Goal: Communication & Community: Answer question/provide support

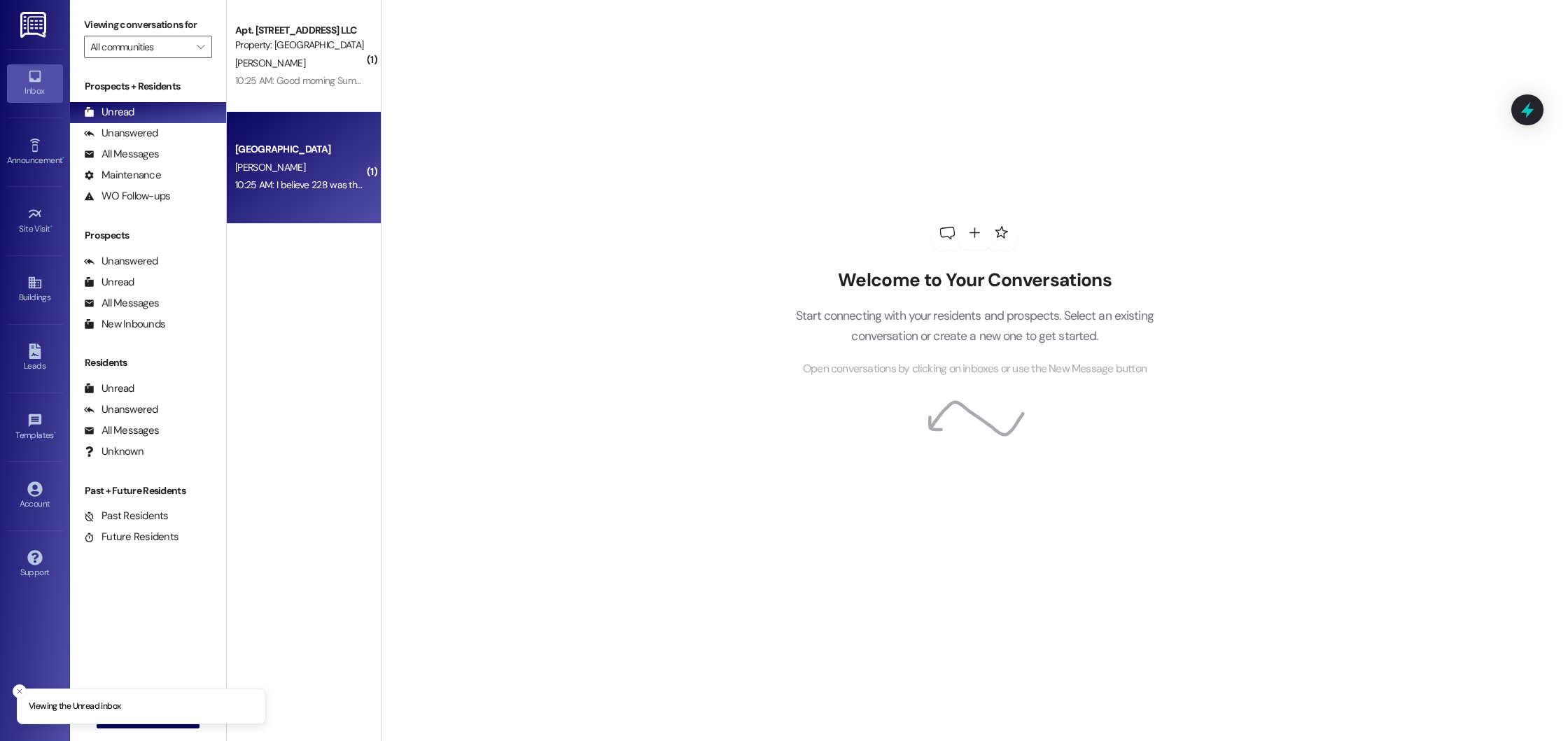
click at [321, 181] on div "10:25 AM: I believe 228 was the 2nd floor unit that was available, in which cas…" at bounding box center [606, 185] width 743 height 13
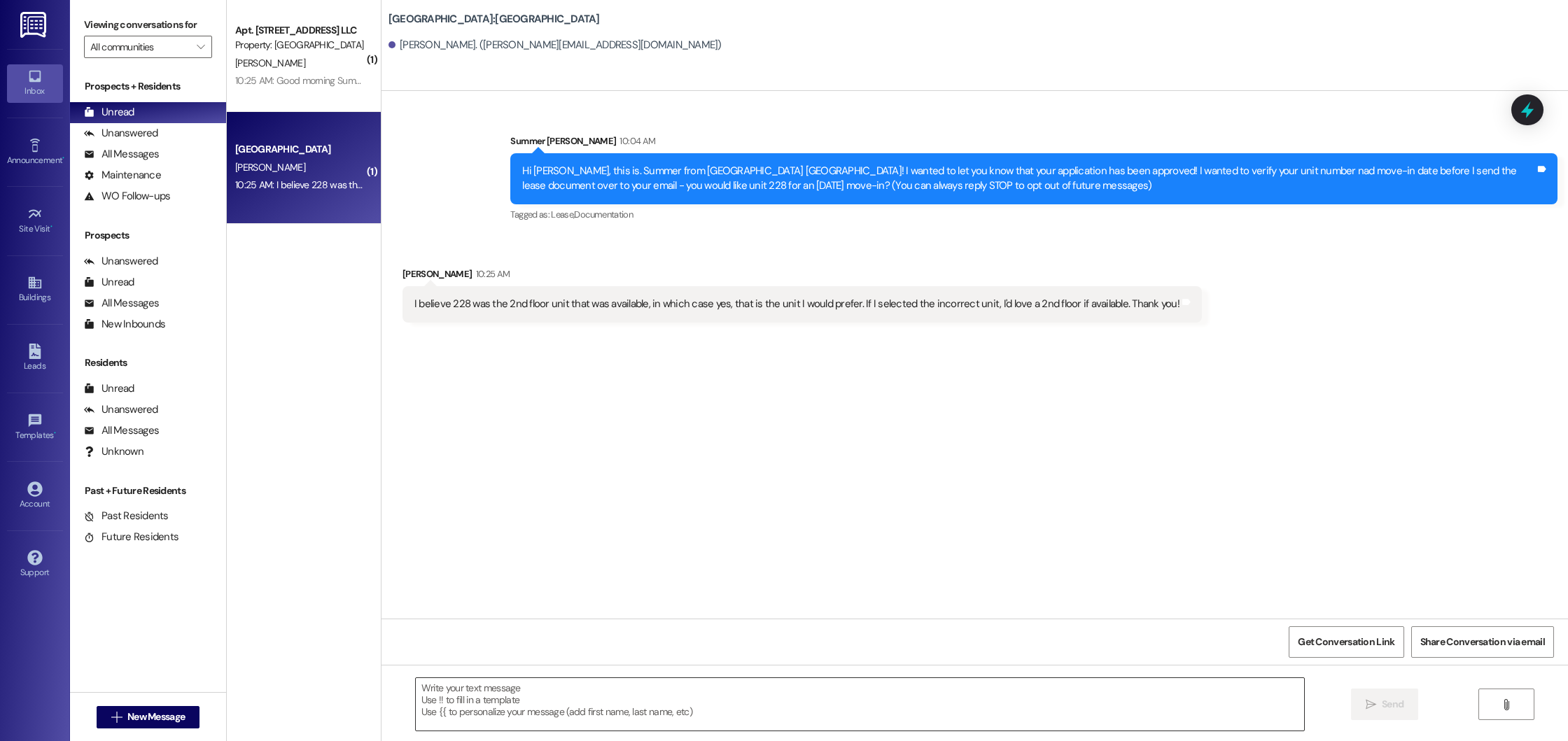
click at [592, 713] on textarea at bounding box center [860, 704] width 888 height 52
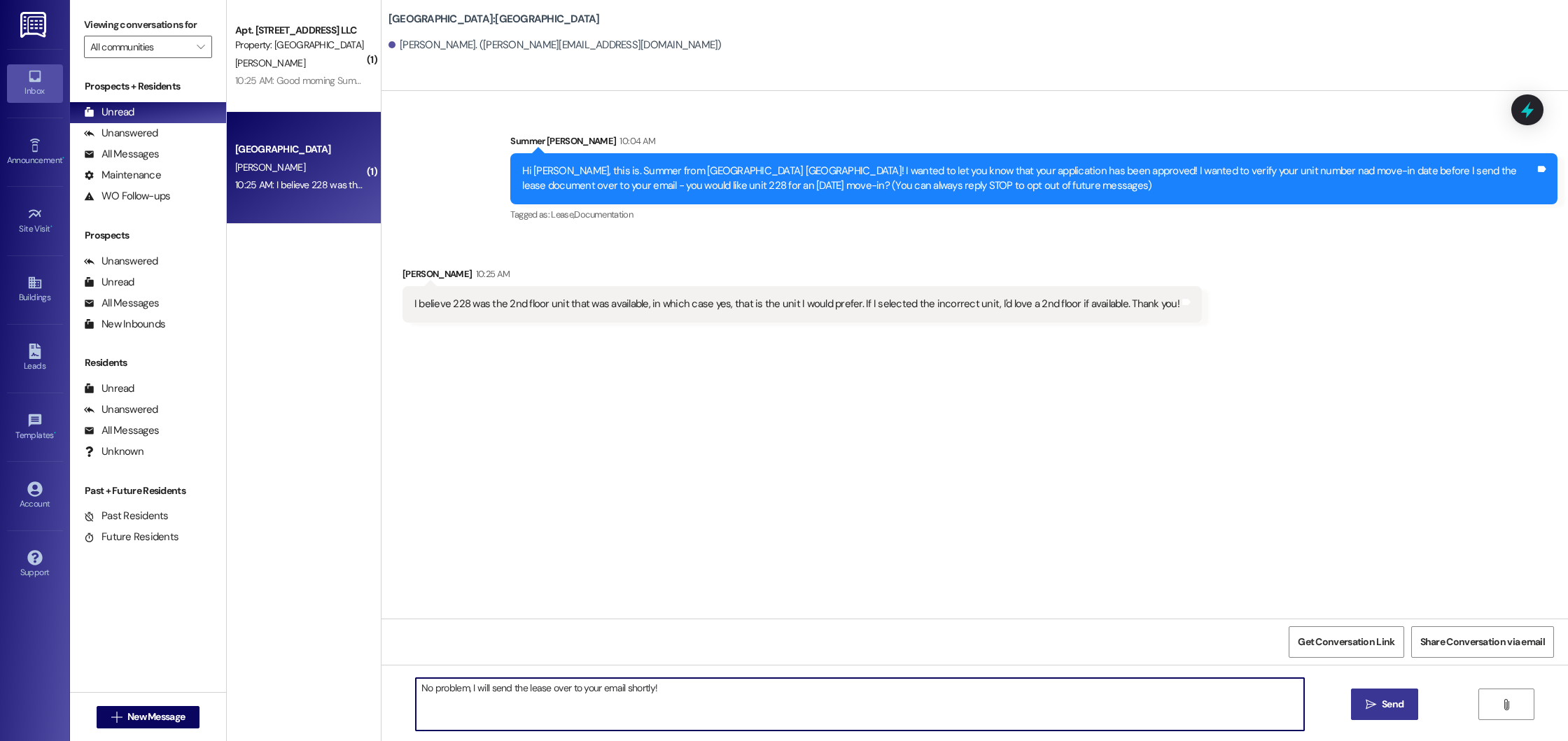
type textarea "No problem, I will send the lease over to your email shortly!"
click at [1389, 702] on span "Send" at bounding box center [1392, 704] width 22 height 15
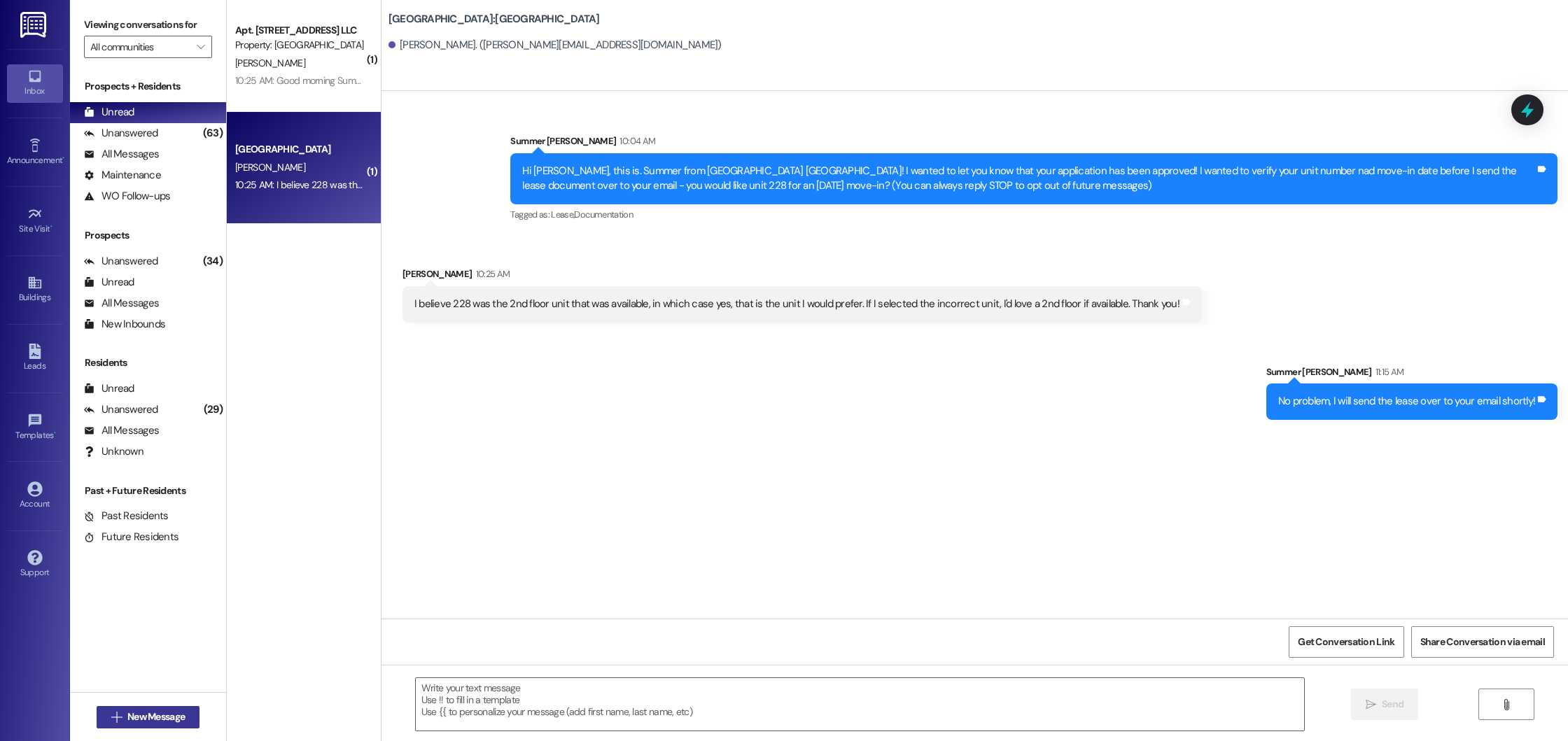
click at [133, 716] on span "New Message" at bounding box center [155, 716] width 57 height 15
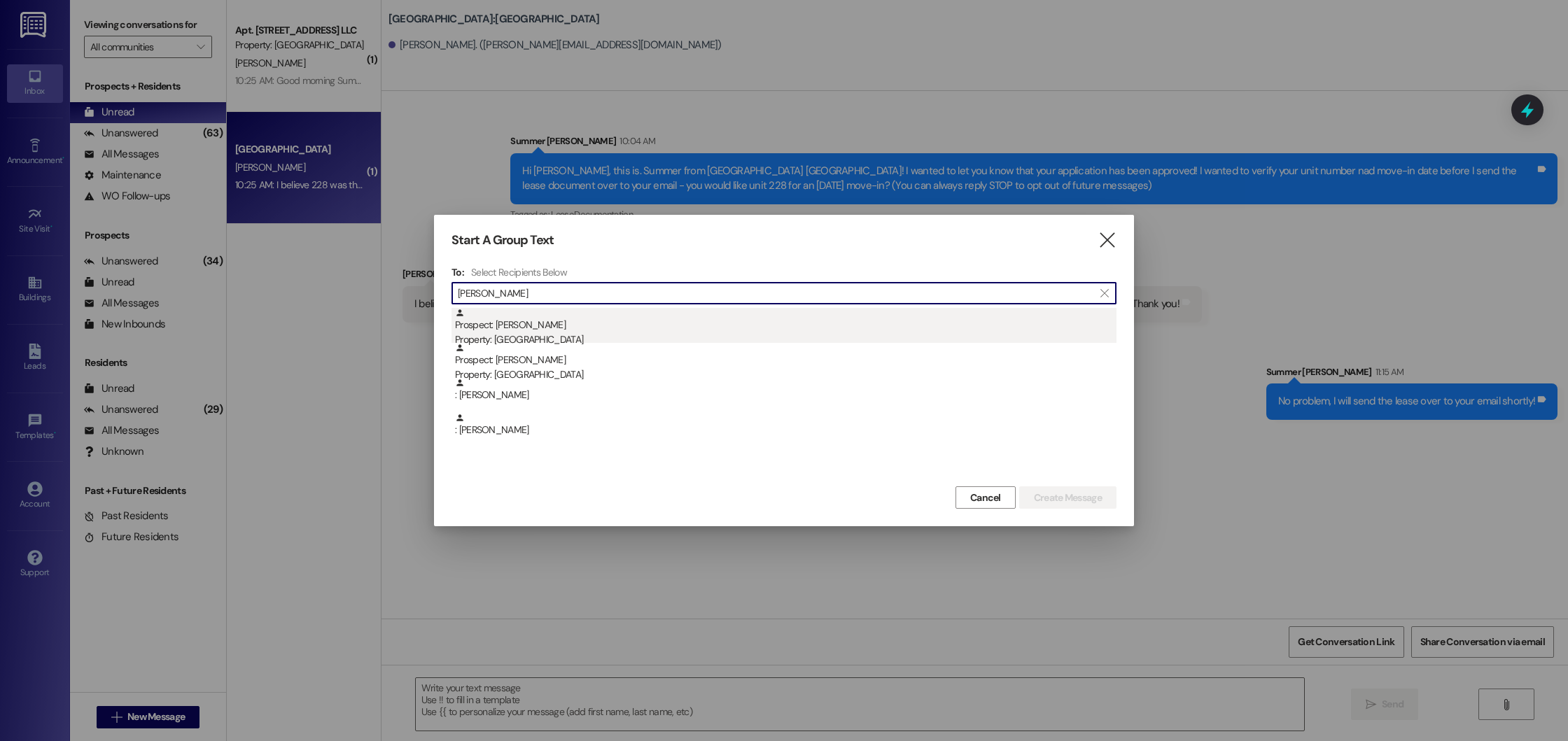
type input "isom"
click at [683, 340] on div "Property: Beacon Place Northport" at bounding box center [785, 339] width 662 height 15
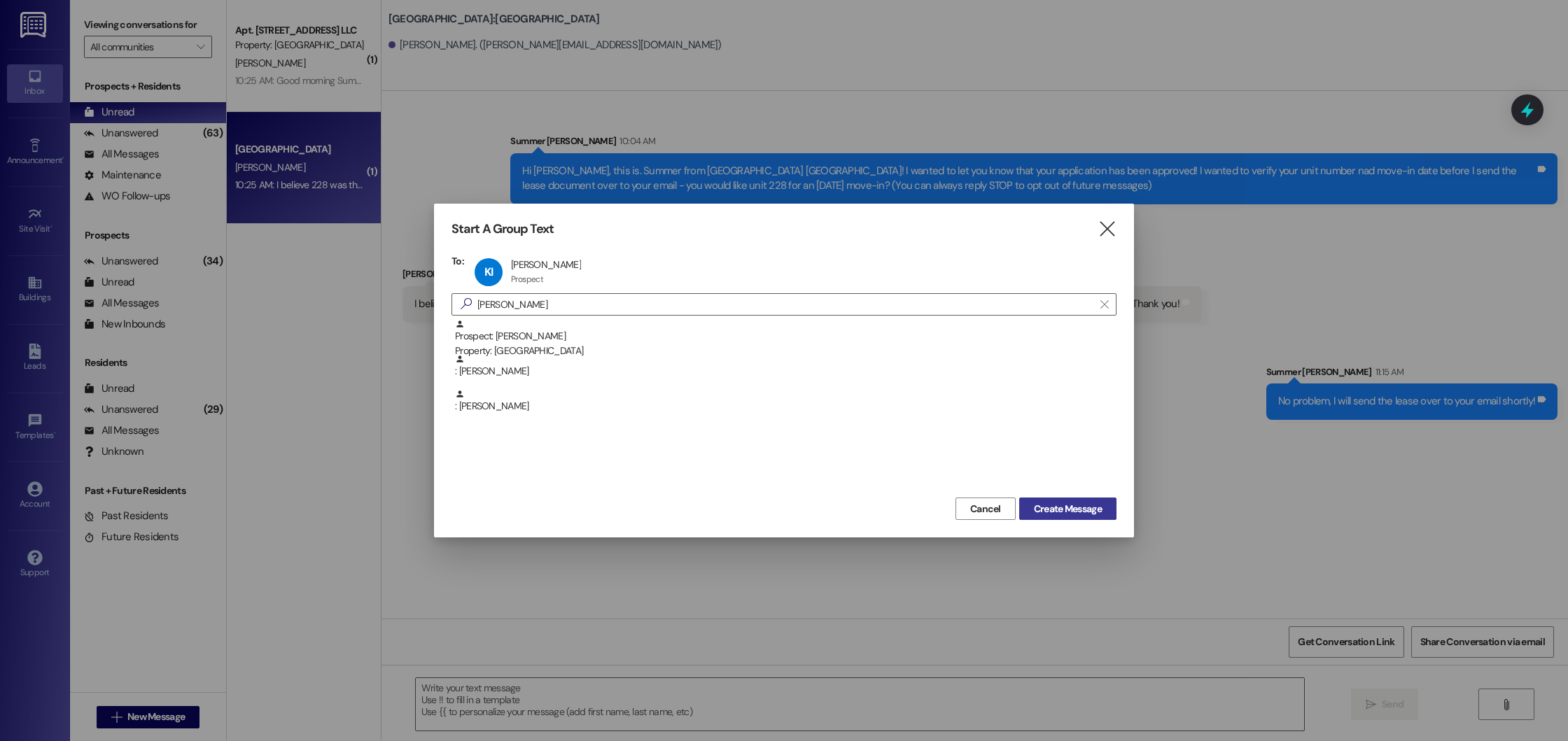
click at [1071, 514] on span "Create Message" at bounding box center [1067, 509] width 68 height 15
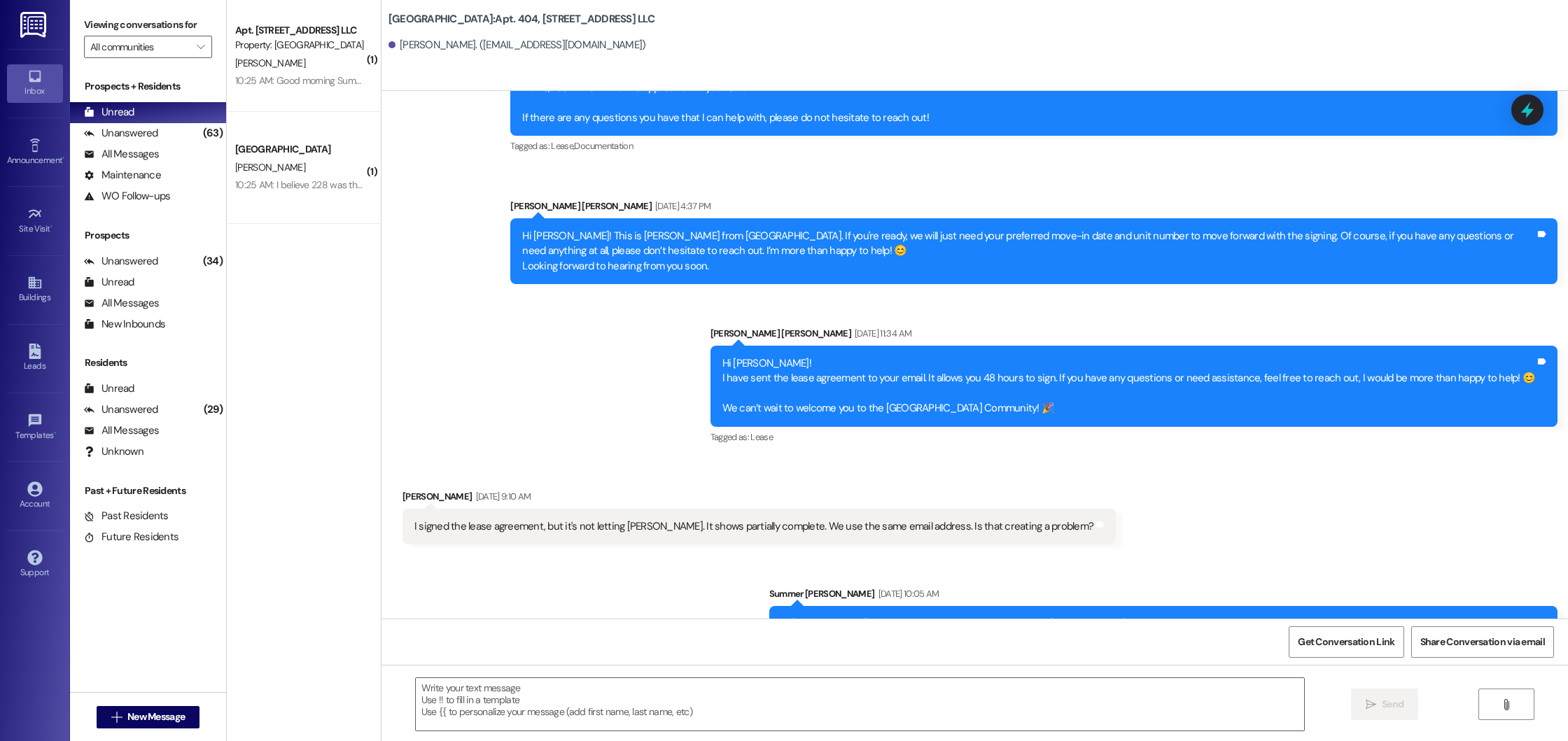
scroll to position [1231, 0]
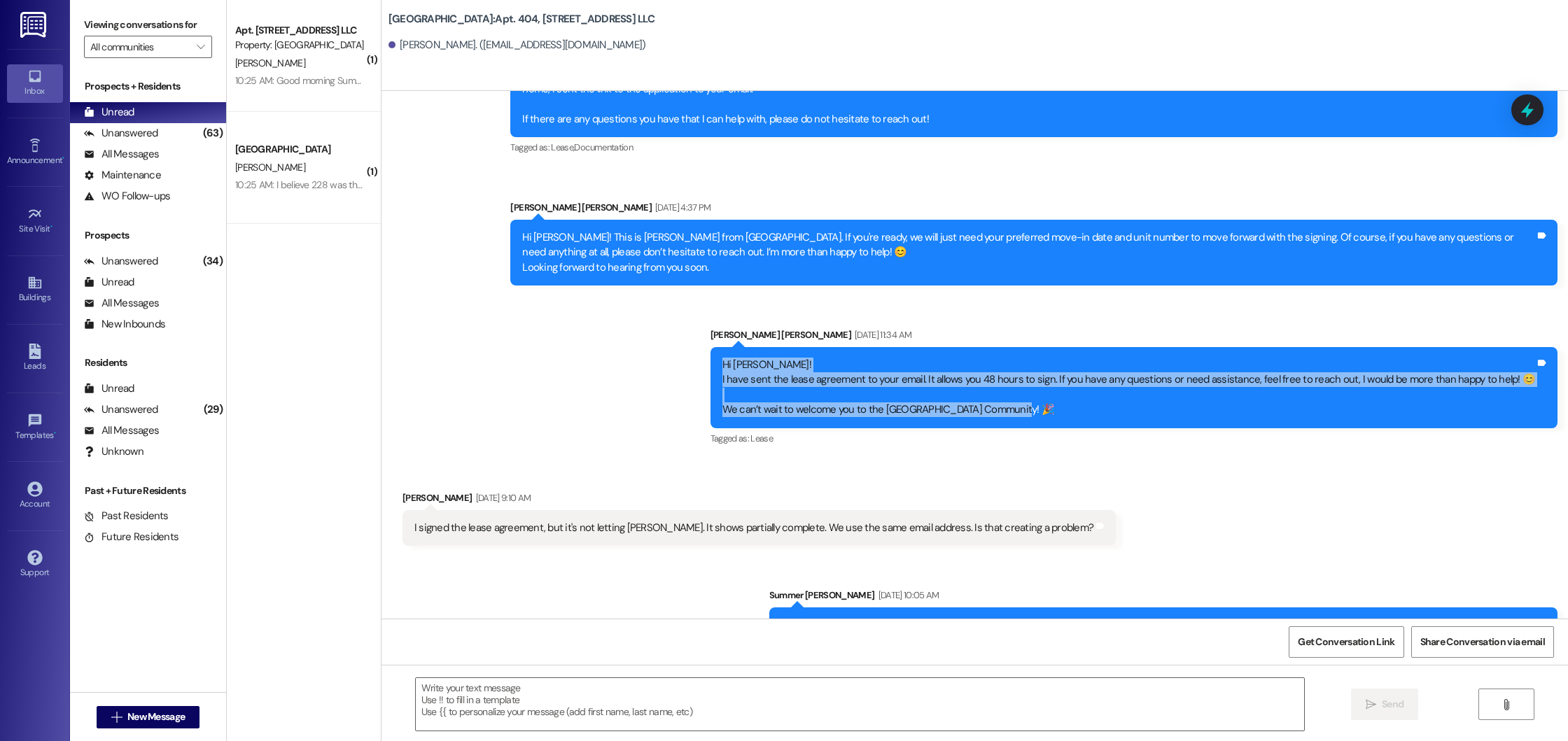
drag, startPoint x: 741, startPoint y: 360, endPoint x: 1084, endPoint y: 408, distance: 346.3
click at [1084, 408] on div "Hi Kris! I have sent the lease agreement to your email. It allows you 48 hours …" at bounding box center [1129, 387] width 813 height 60
copy div "Hi Kris! I have sent the lease agreement to your email. It allows you 48 hours …"
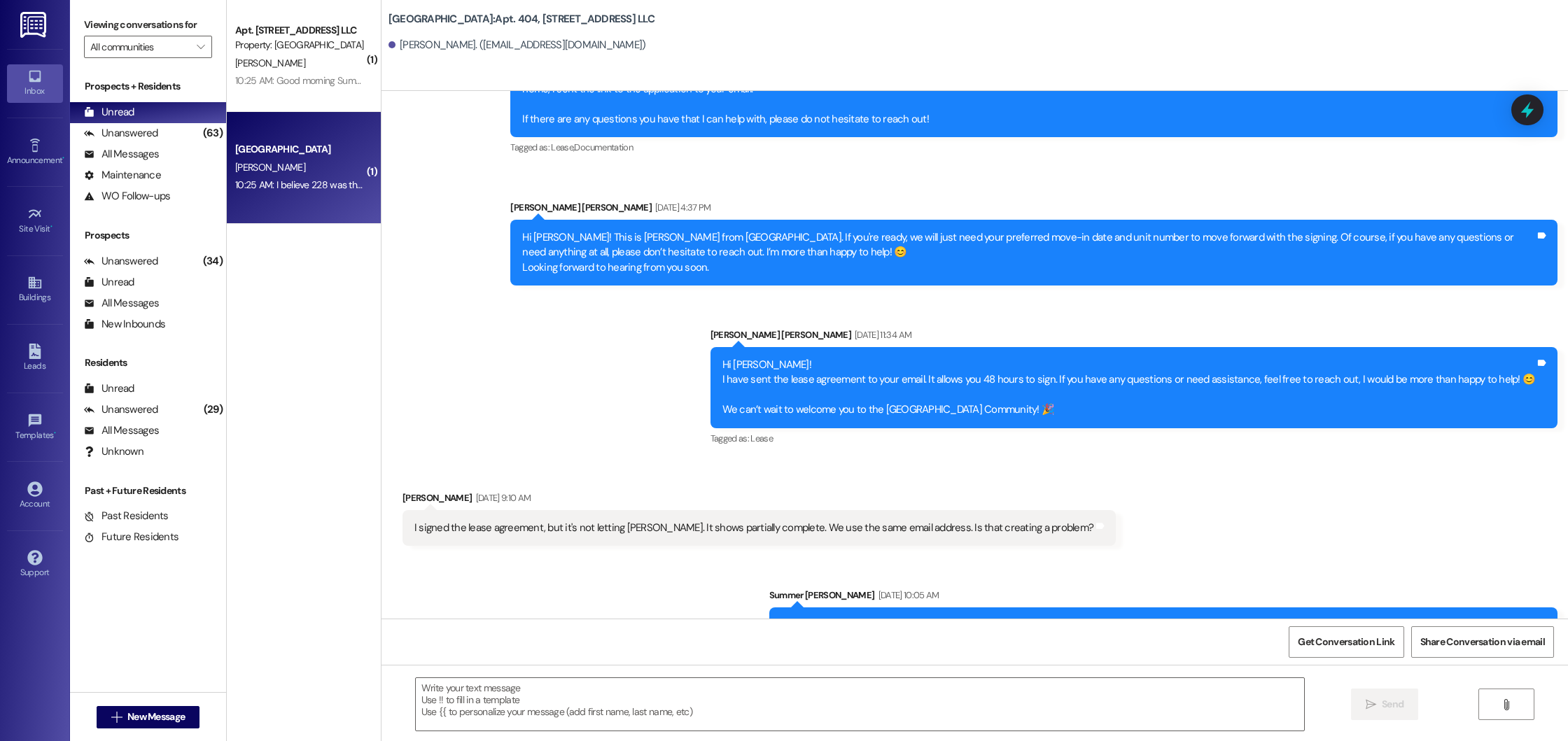
click at [276, 171] on div "J. Hofer" at bounding box center [299, 167] width 132 height 18
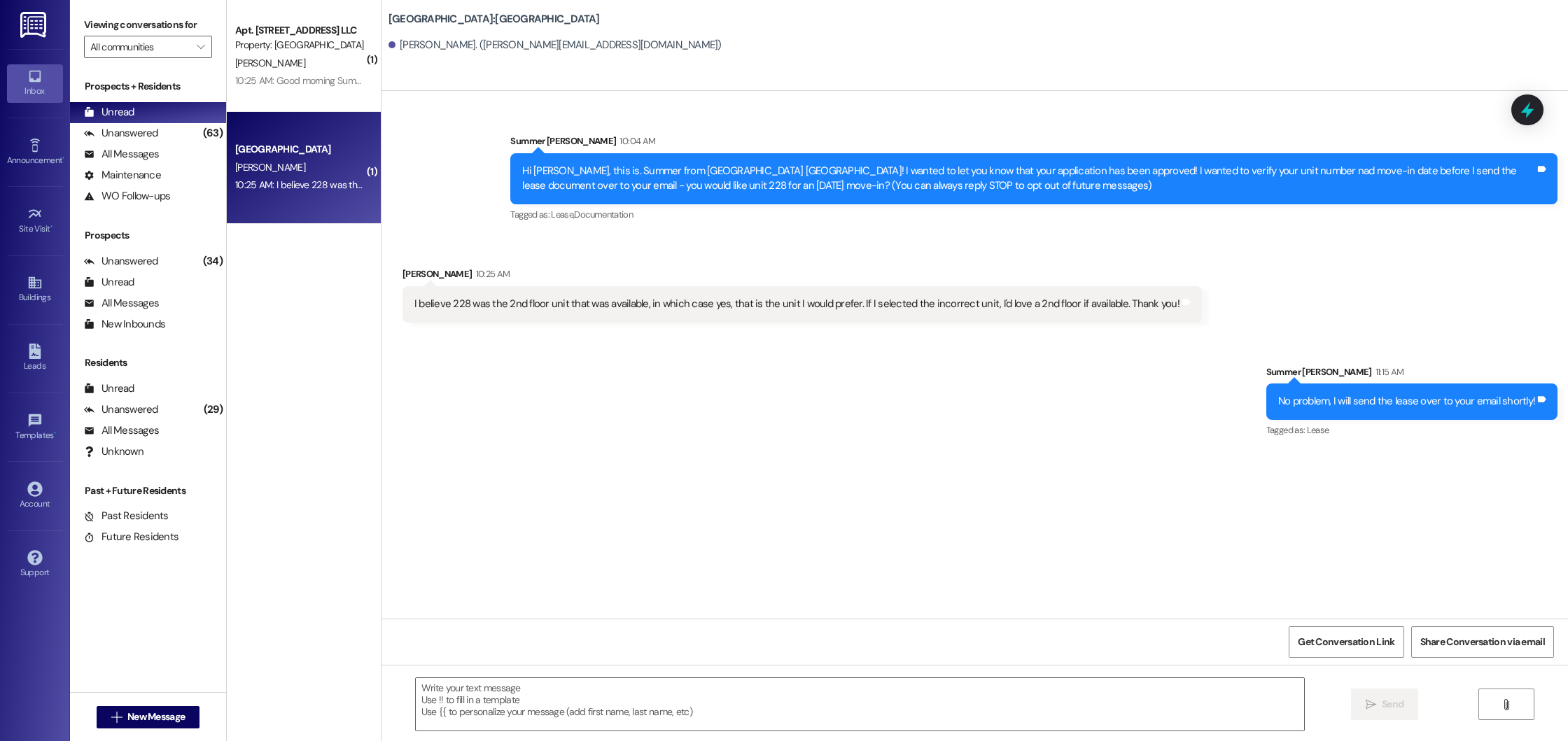
scroll to position [0, 0]
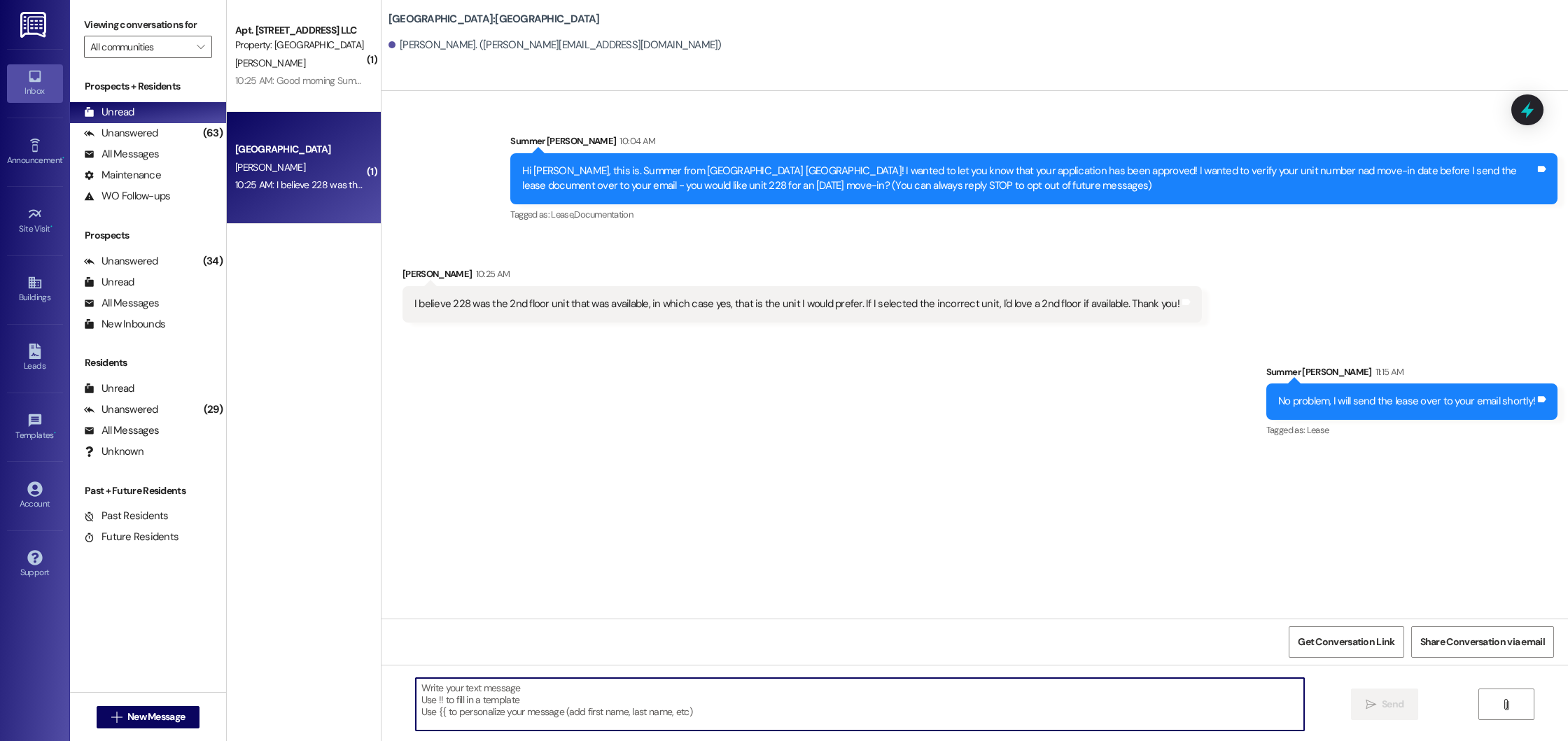
click at [573, 715] on textarea at bounding box center [860, 704] width 888 height 52
paste textarea "Hi Kris! I have sent the lease agreement to your email. It allows you 48 hours …"
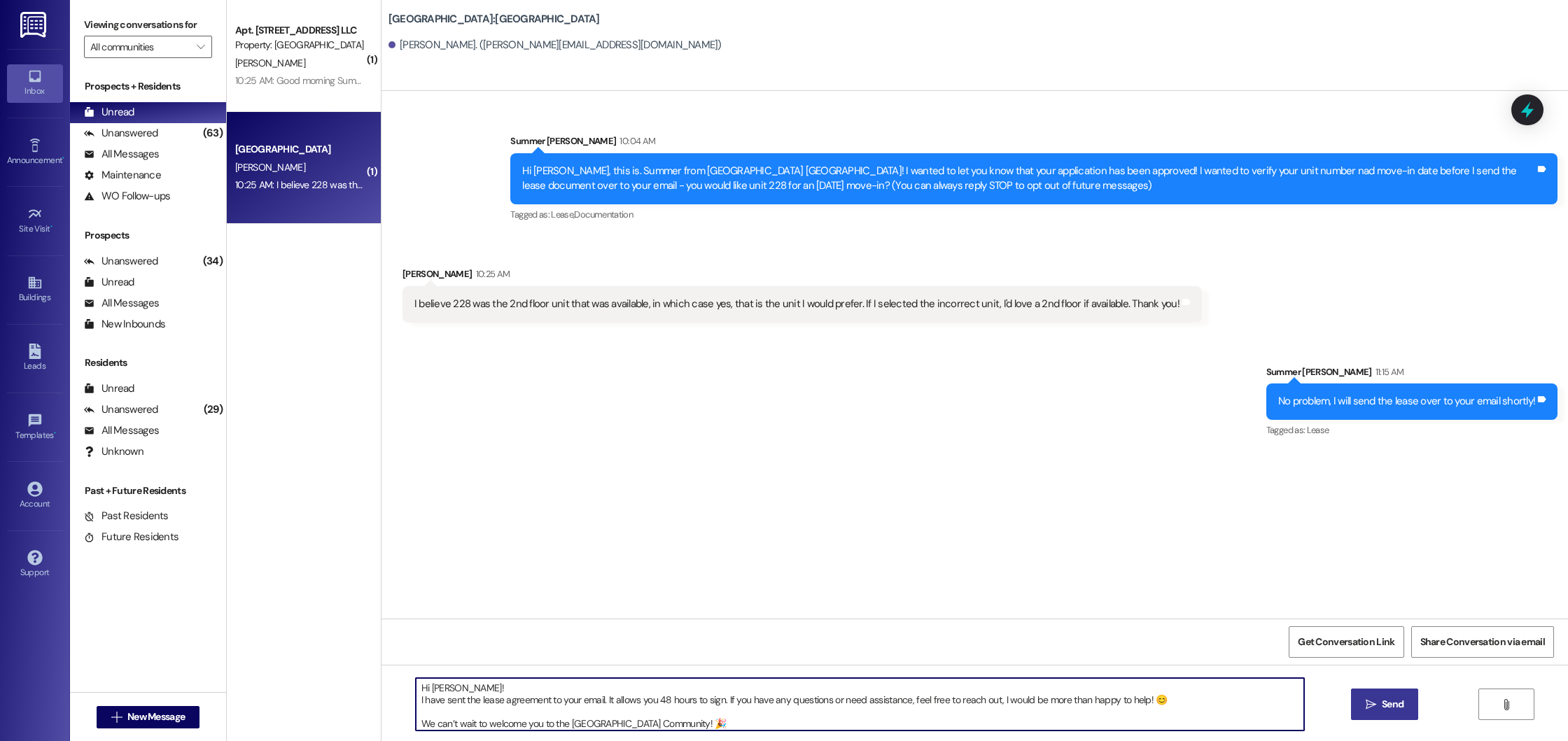
click at [416, 697] on textarea "Hi Kris! I have sent the lease agreement to your email. It allows you 48 hours …" at bounding box center [860, 704] width 888 height 52
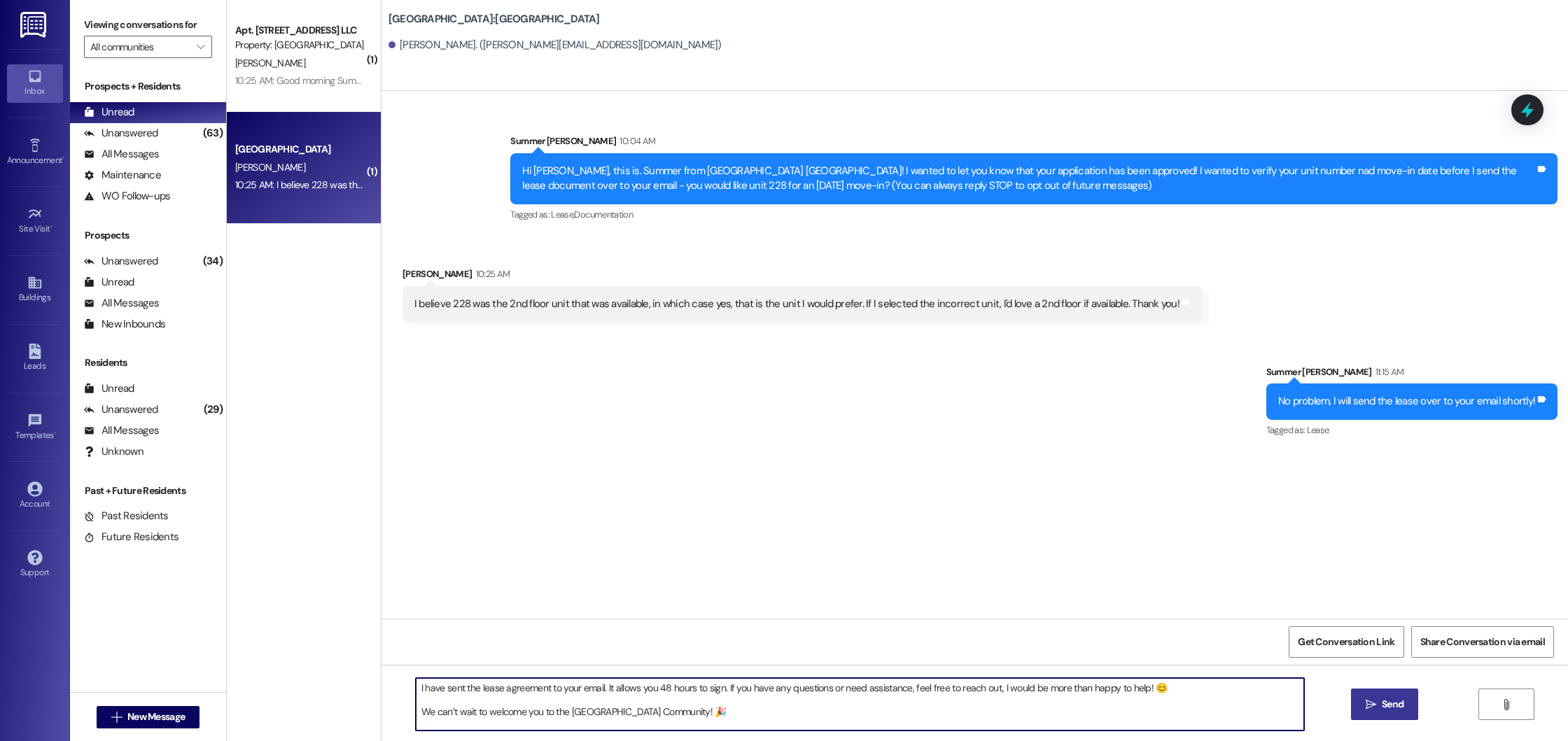
click at [416, 710] on textarea "I have sent the lease agreement to your email. It allows you 48 hours to sign. …" at bounding box center [860, 704] width 888 height 52
type textarea "I have sent the lease agreement to your email. It allows you 48 hours to sign. …"
click at [1382, 711] on span "Send" at bounding box center [1392, 704] width 22 height 15
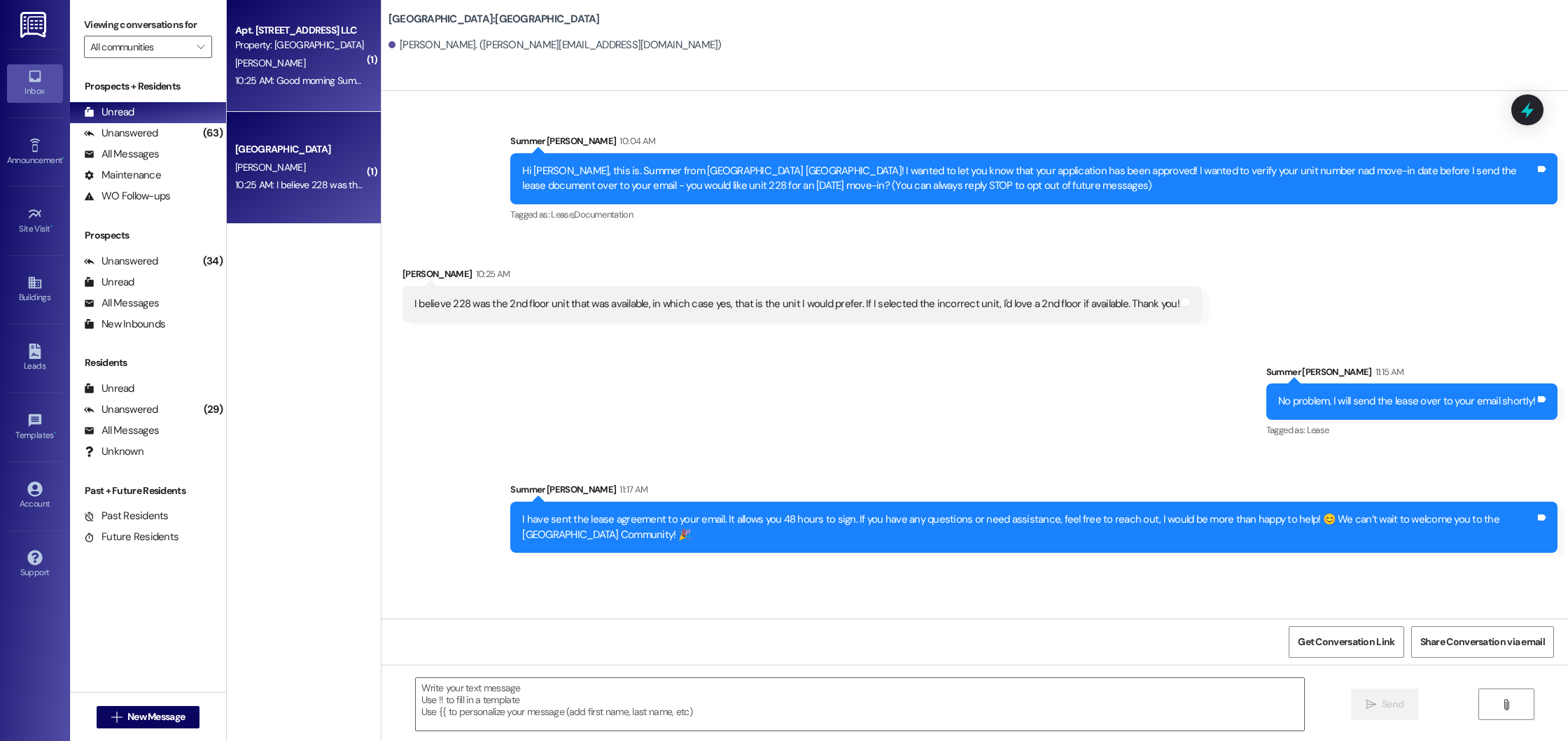
click at [340, 48] on div "Property: Beacon Place Northport" at bounding box center [299, 45] width 129 height 15
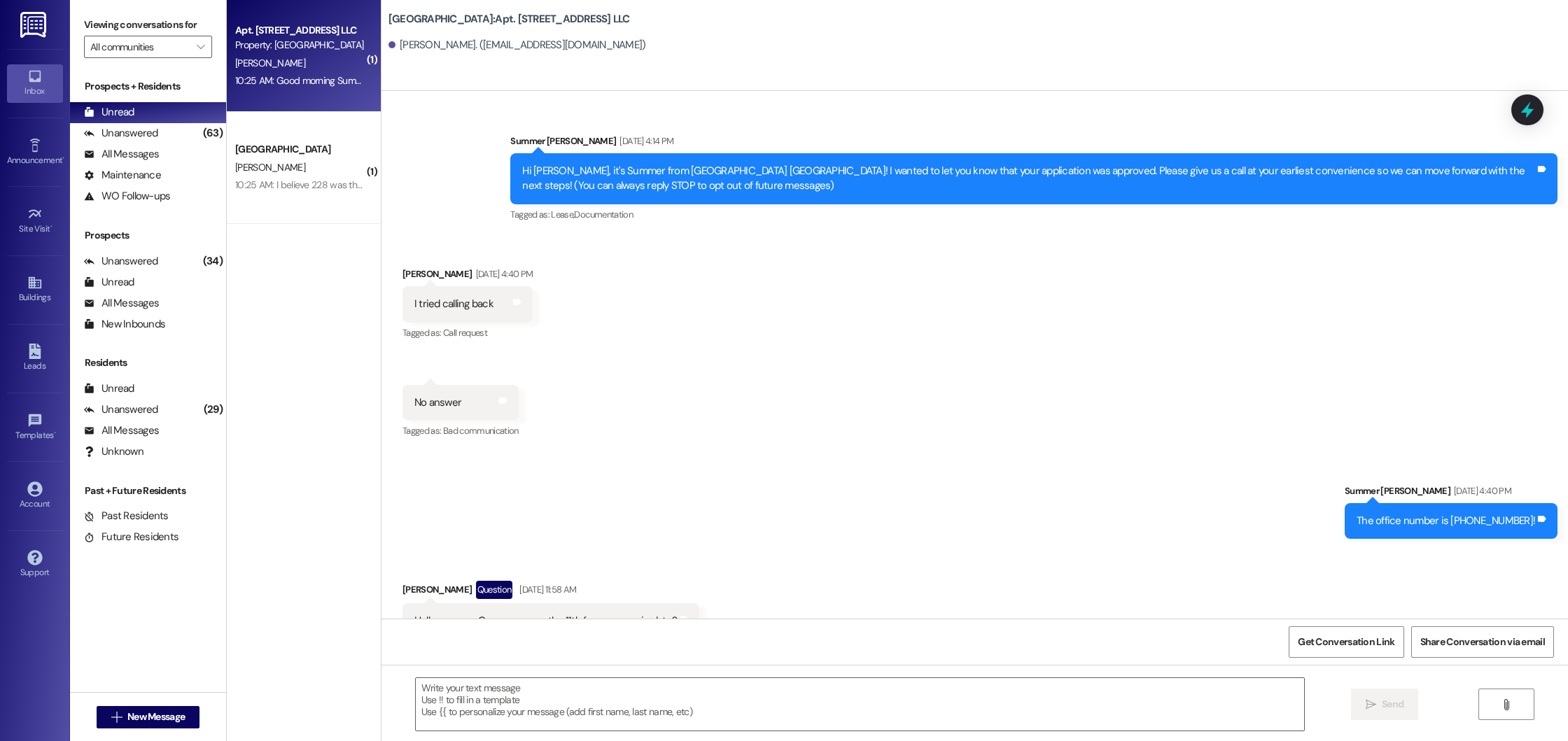
scroll to position [34322, 0]
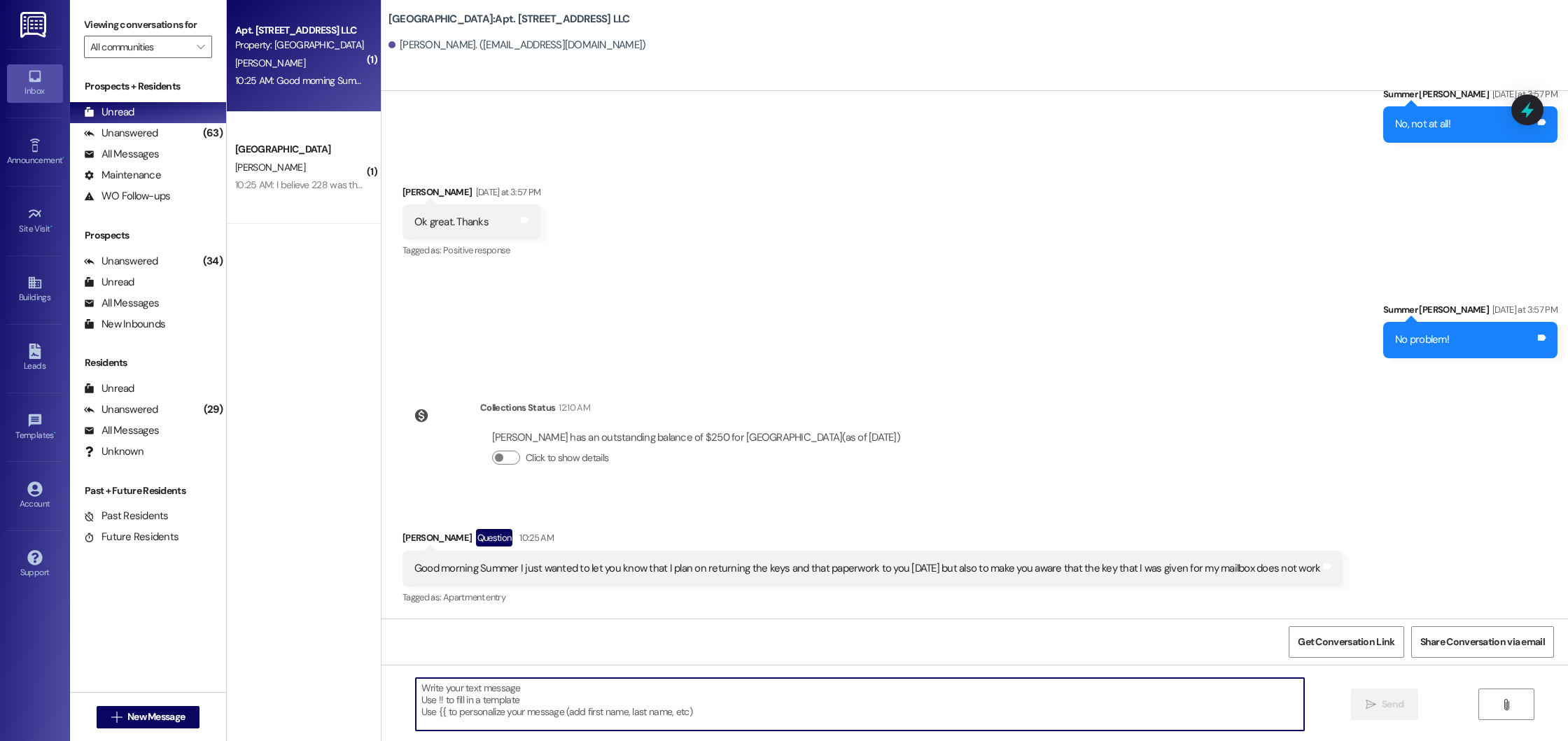
click at [593, 721] on textarea at bounding box center [860, 704] width 888 height 52
click at [539, 686] on textarea "Okay, I will get another one msfe for you!" at bounding box center [860, 704] width 888 height 52
click at [525, 687] on textarea "Okay, I will get another one msfe for you!" at bounding box center [860, 704] width 888 height 52
click at [592, 690] on textarea "Okay, I will get another one made for you!" at bounding box center [860, 704] width 888 height 52
type textarea "Okay, I will get another one made for you! I hope your foot is doing better!"
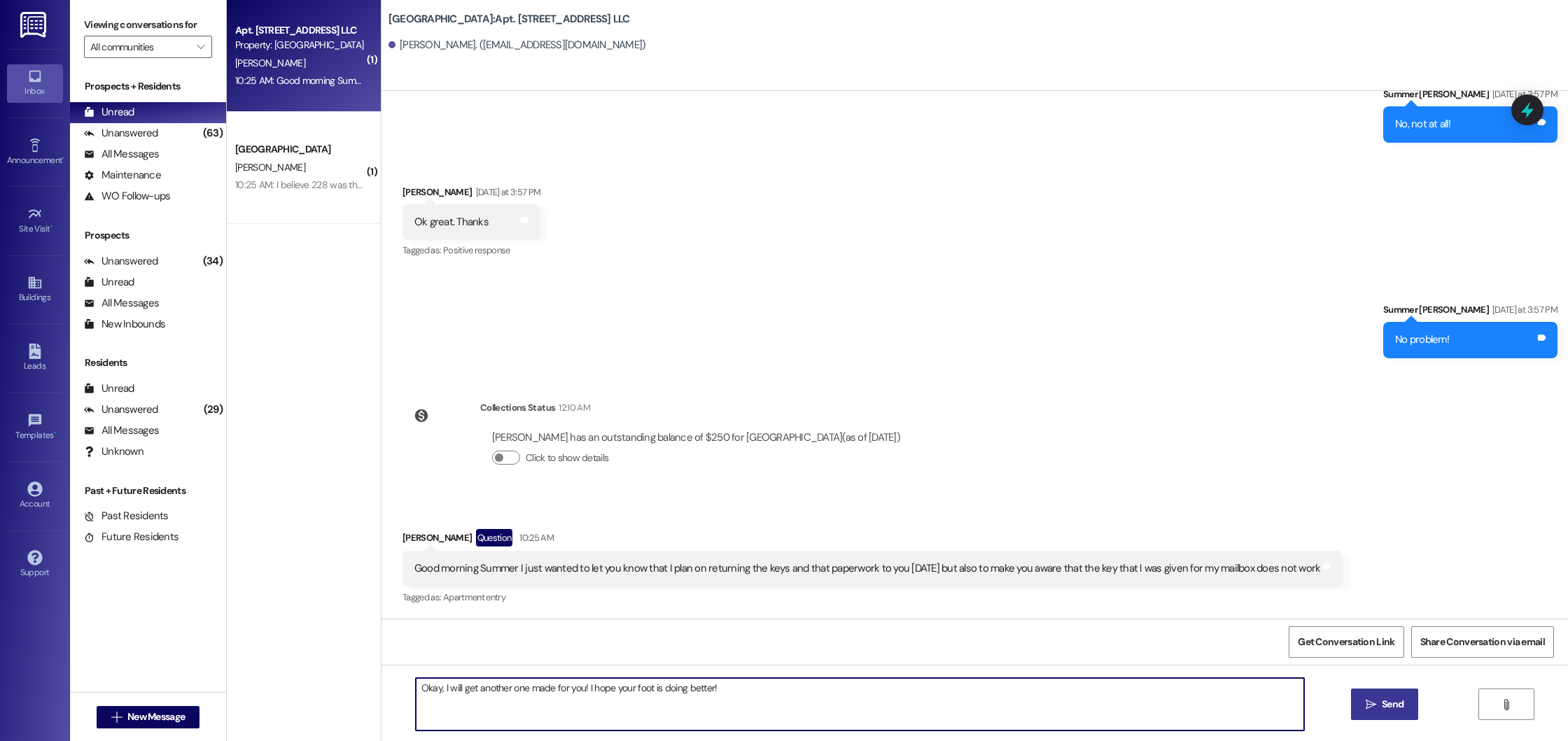
click at [1384, 707] on span "Send" at bounding box center [1392, 704] width 22 height 15
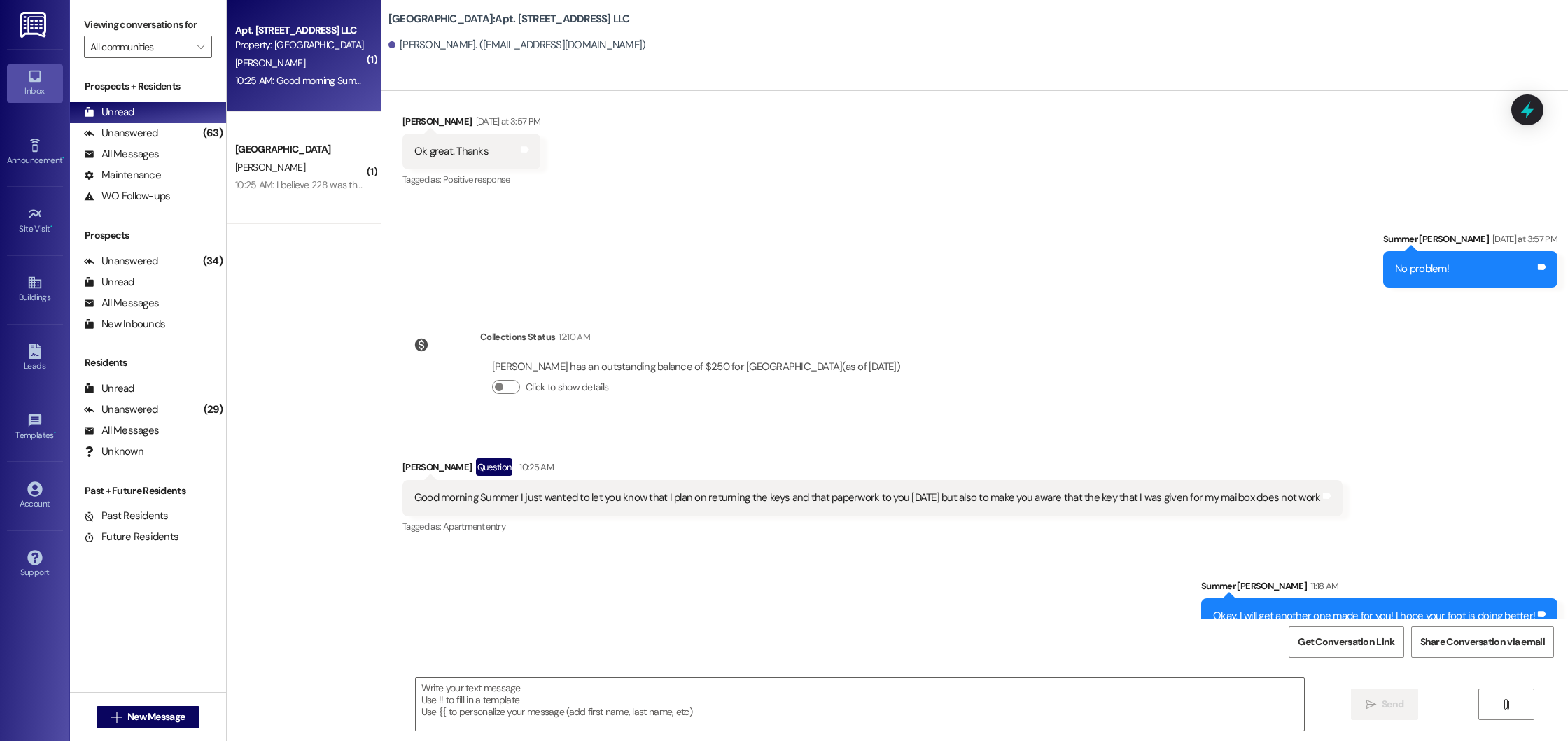
scroll to position [34421, 0]
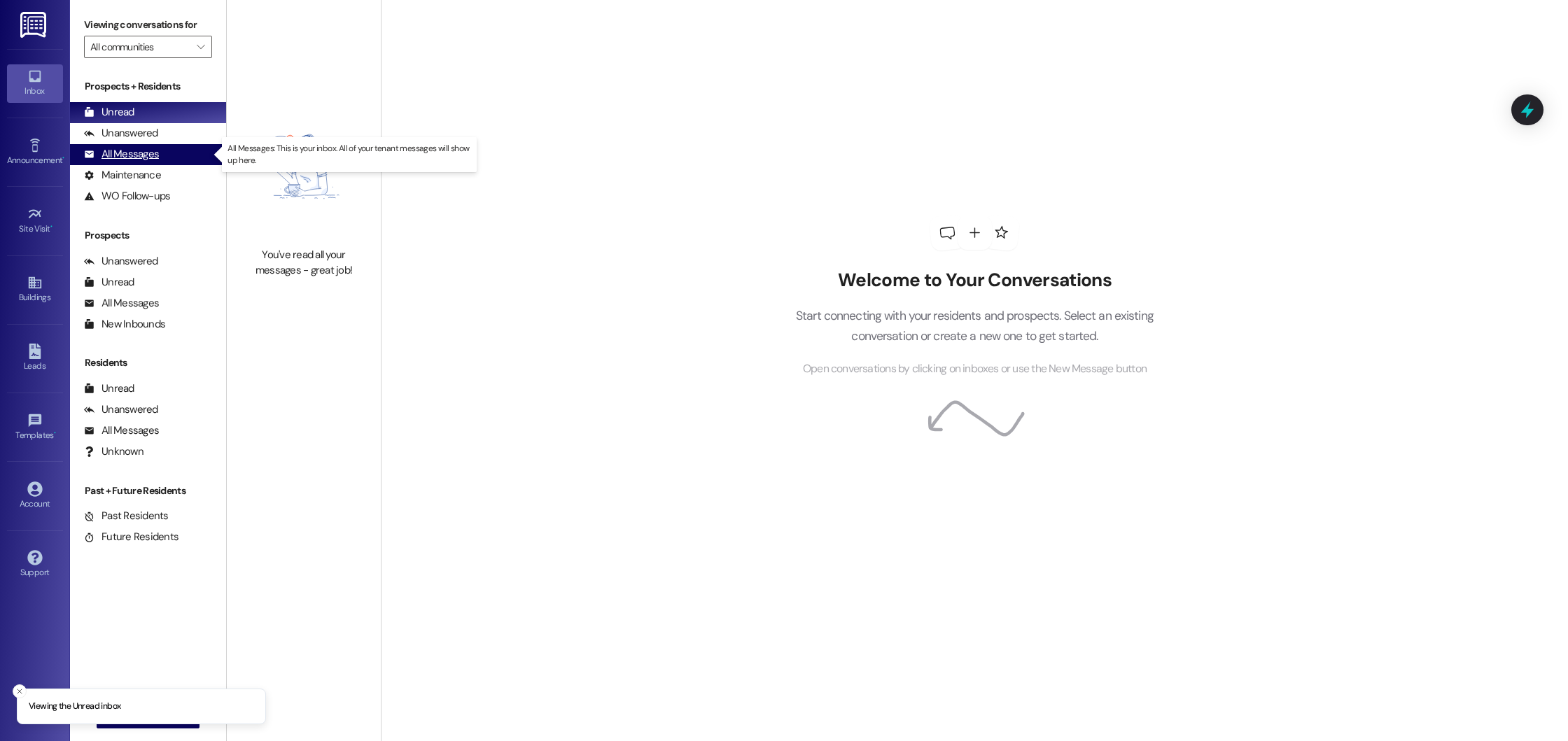
click at [136, 159] on div "All Messages" at bounding box center [121, 154] width 75 height 15
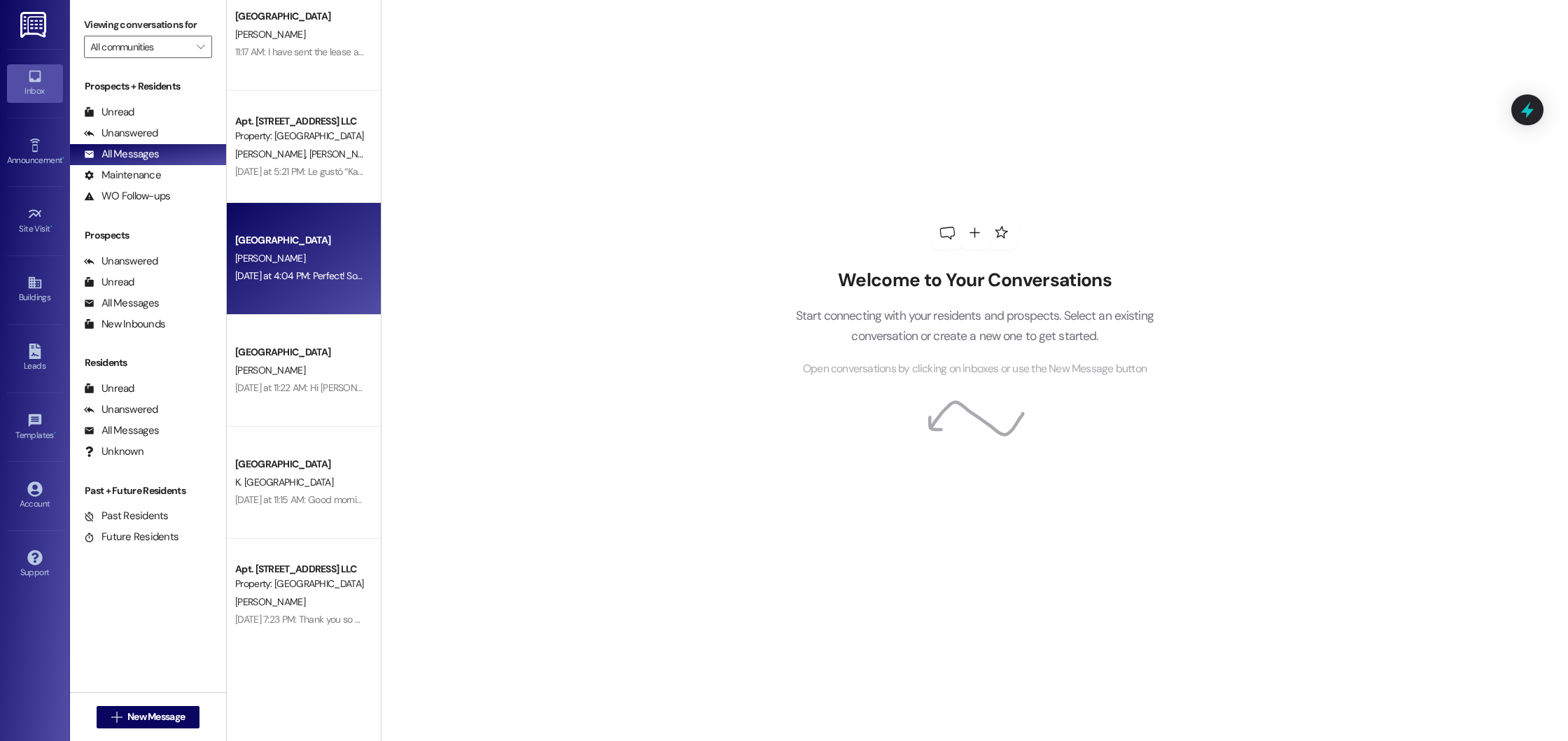
scroll to position [139, 0]
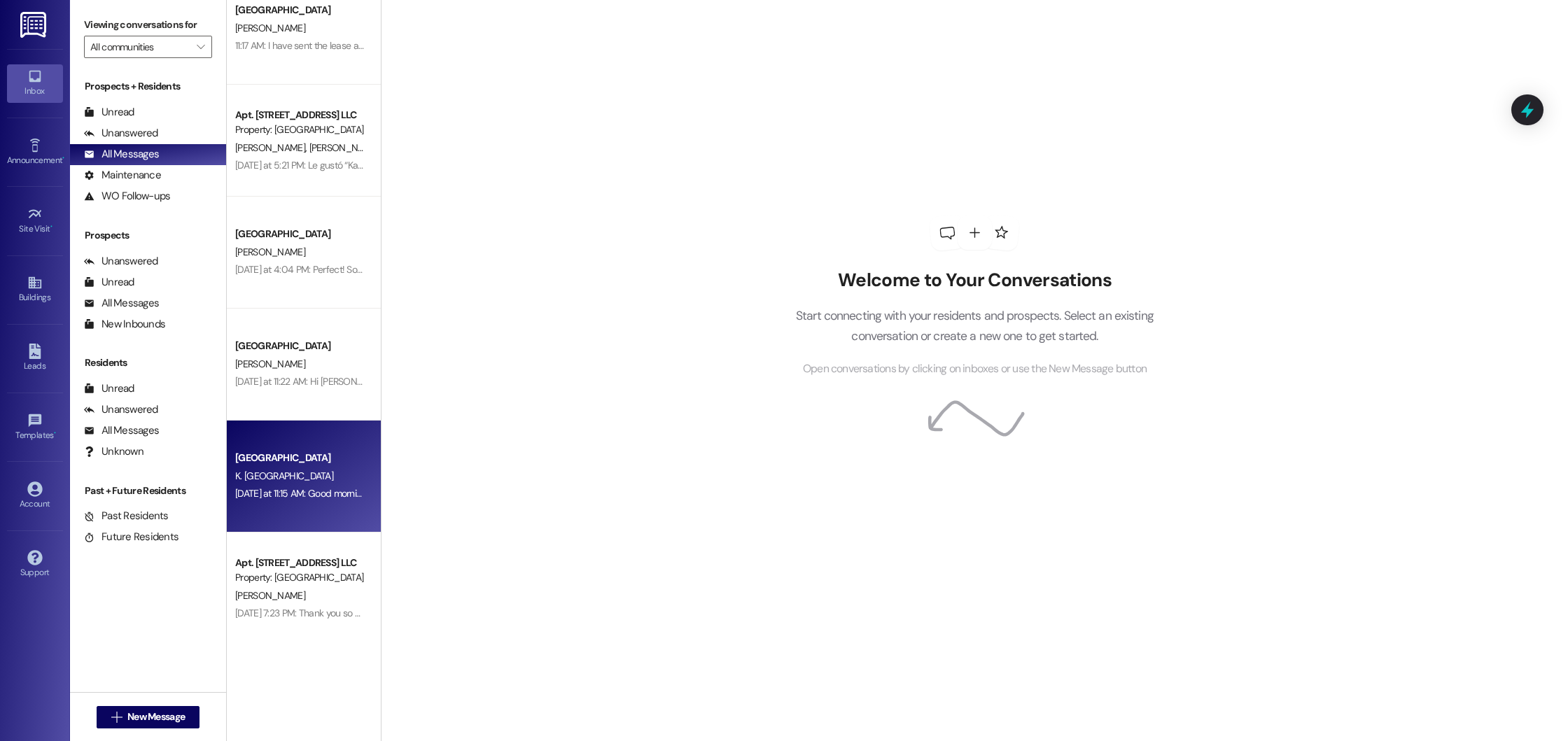
click at [293, 490] on div "Yesterday at 11:15 AM: Good morning! This is Summer from Beacon Place Northport…" at bounding box center [1003, 493] width 1536 height 13
